Goal: Task Accomplishment & Management: Use online tool/utility

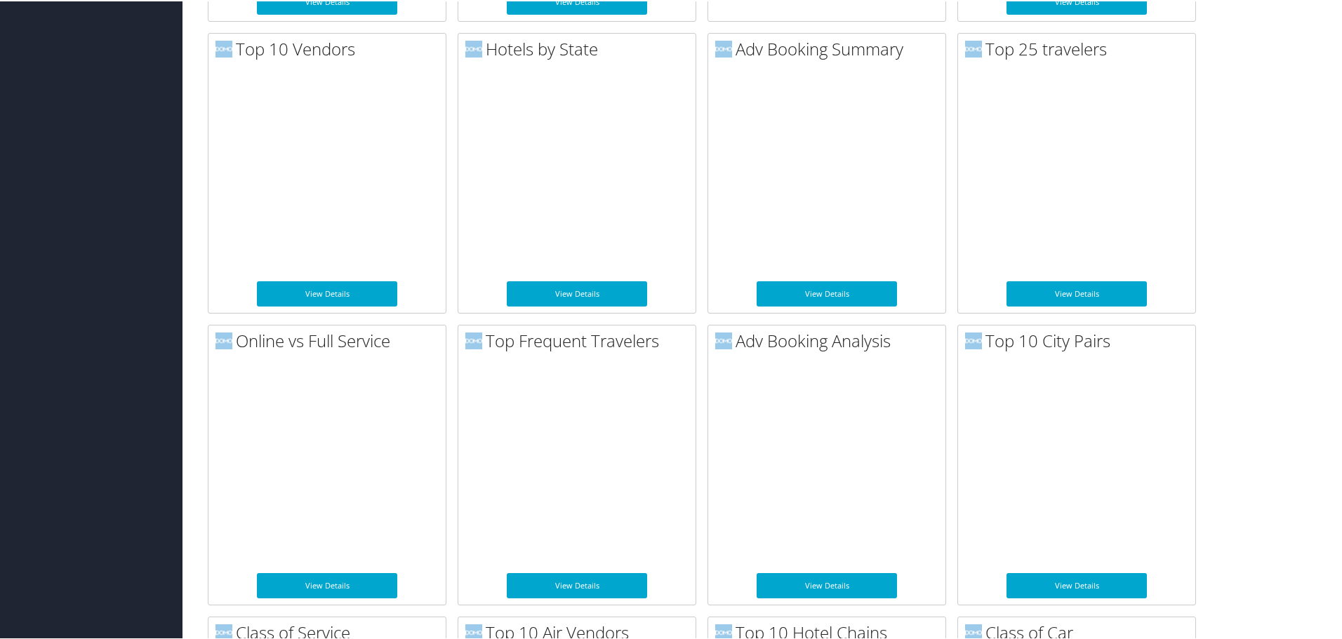
scroll to position [616, 0]
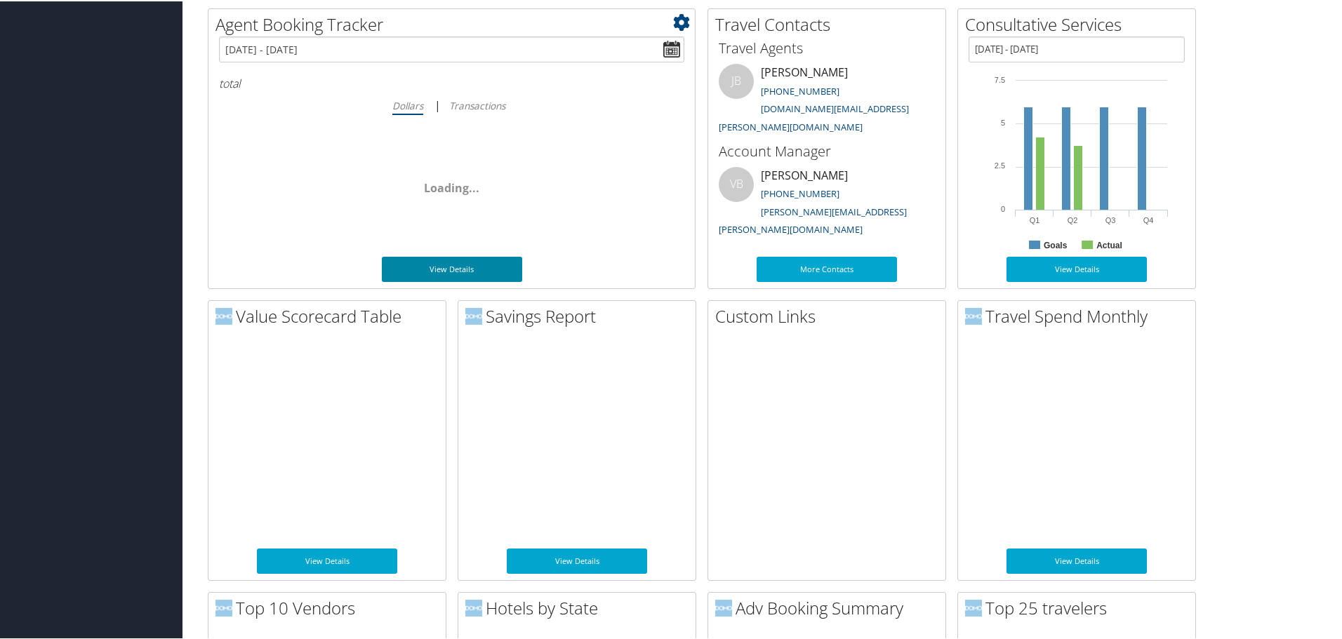
click at [436, 271] on link "View Details" at bounding box center [452, 267] width 140 height 25
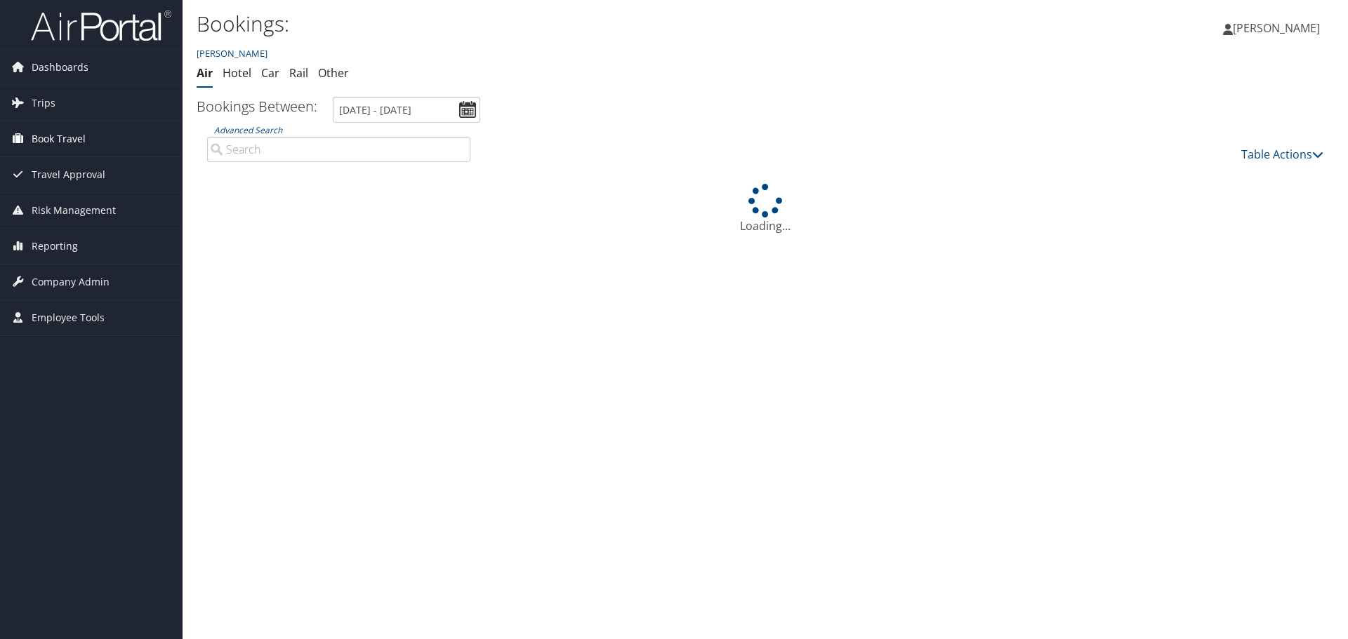
click at [48, 138] on span "Book Travel" at bounding box center [59, 138] width 54 height 35
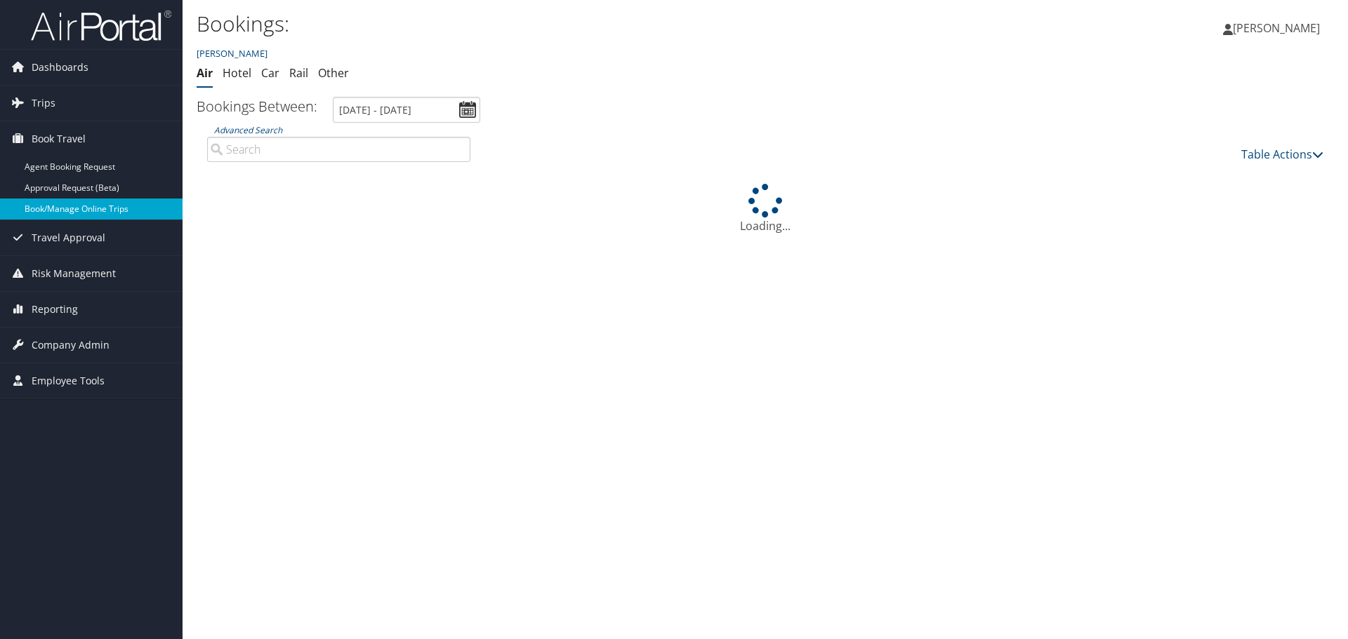
click at [47, 208] on link "Book/Manage Online Trips" at bounding box center [91, 209] width 182 height 21
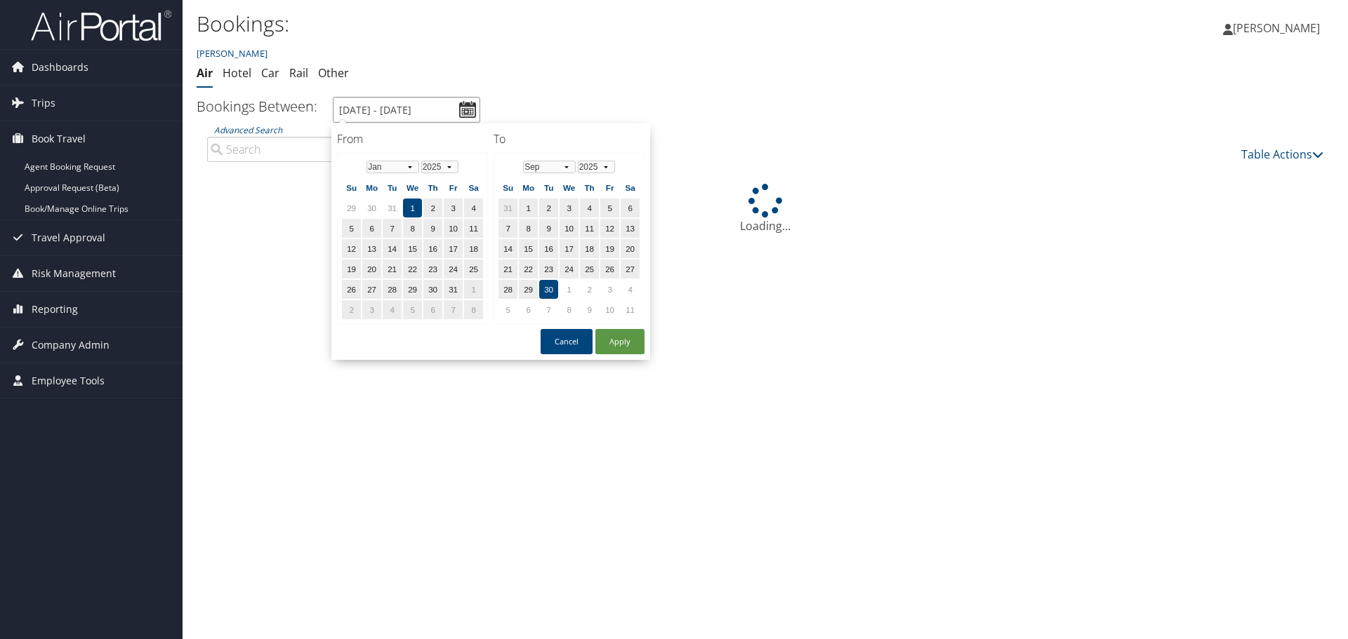
click at [466, 110] on input "1/1/2025 - 9/30/2025" at bounding box center [406, 110] width 147 height 26
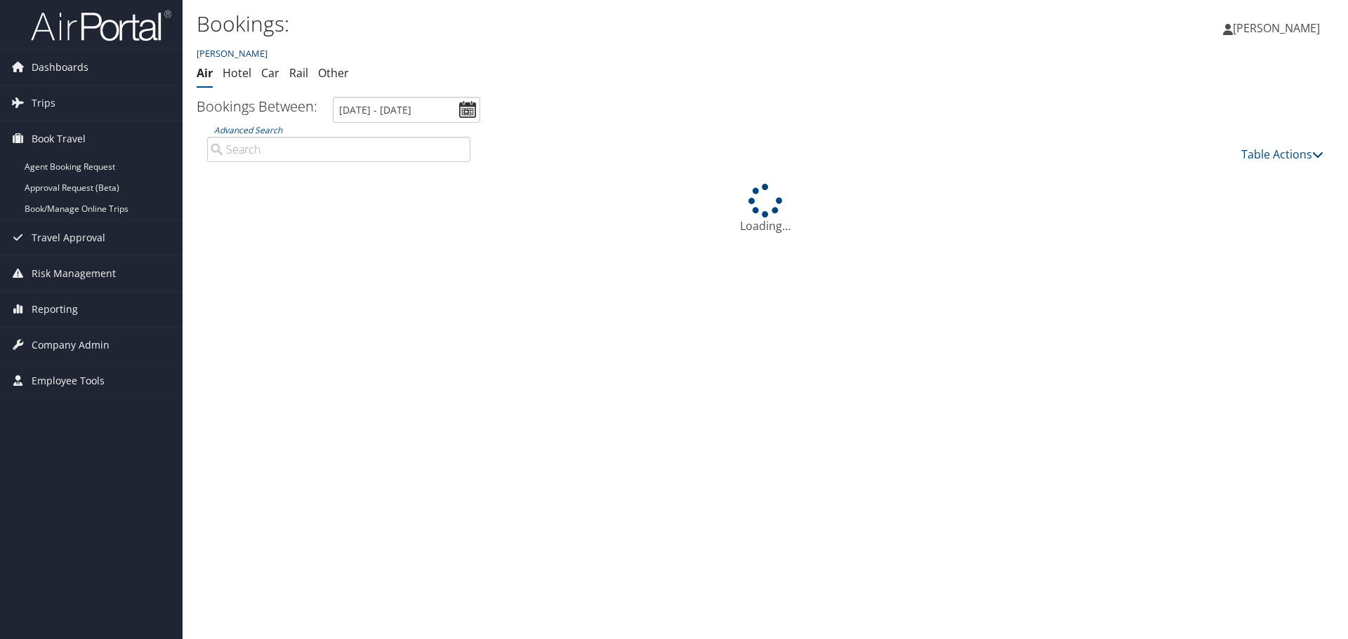
click at [521, 98] on ul "Bookings Between: 1/1/2025 - 9/30/2025" at bounding box center [757, 110] width 1152 height 26
